Goal: Task Accomplishment & Management: Manage account settings

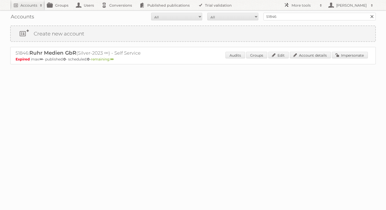
click at [308, 7] on h2 "More tools" at bounding box center [305, 5] width 26 height 5
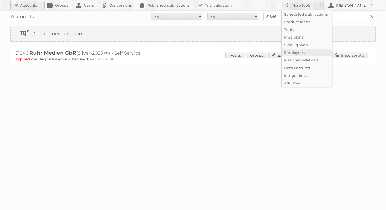
click at [298, 51] on link "Employees" at bounding box center [307, 53] width 51 height 8
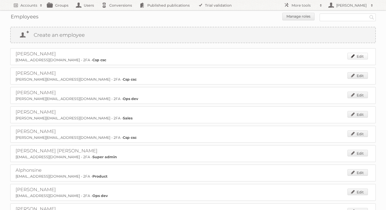
click at [353, 55] on link "Edit" at bounding box center [358, 56] width 20 height 7
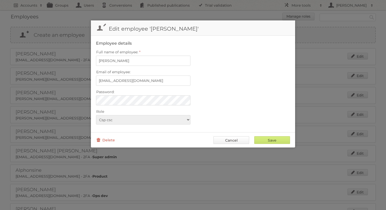
click at [222, 140] on link "Cancel" at bounding box center [232, 140] width 36 height 8
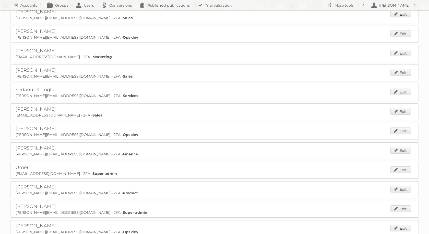
scroll to position [1422, 0]
